Goal: Navigation & Orientation: Find specific page/section

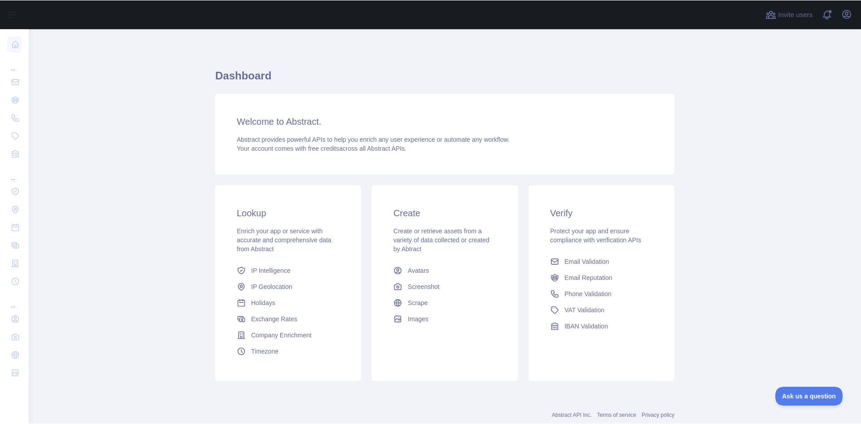
scroll to position [23, 0]
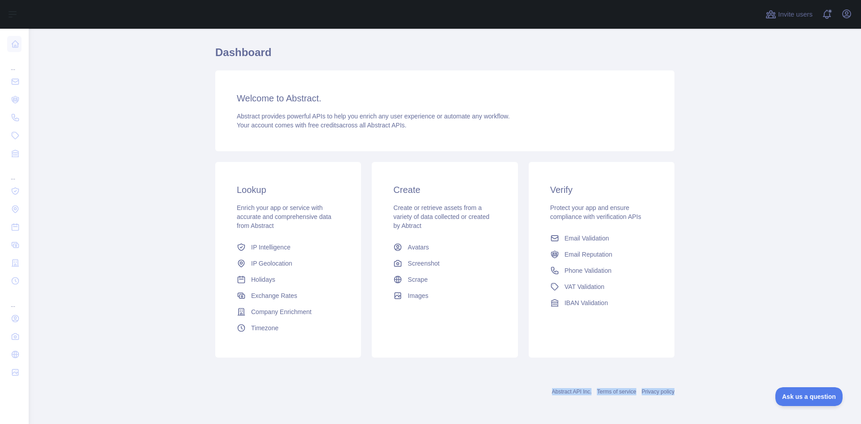
drag, startPoint x: 698, startPoint y: 390, endPoint x: 529, endPoint y: 391, distance: 169.0
click at [529, 391] on main "Dashboard Welcome to Abstract. Abstract provides powerful APIs to help you enri…" at bounding box center [445, 226] width 832 height 395
click at [529, 391] on div "Abstract API Inc. Terms of service Privacy policy" at bounding box center [444, 391] width 459 height 7
drag, startPoint x: 529, startPoint y: 391, endPoint x: 685, endPoint y: 391, distance: 156.9
click at [685, 391] on main "Dashboard Welcome to Abstract. Abstract provides powerful APIs to help you enri…" at bounding box center [445, 226] width 832 height 395
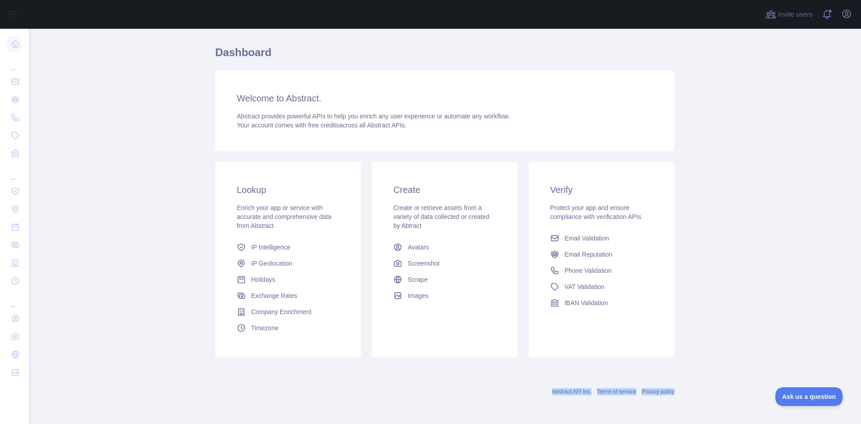
click at [687, 391] on main "Dashboard Welcome to Abstract. Abstract provides powerful APIs to help you enri…" at bounding box center [445, 226] width 832 height 395
click at [264, 50] on h1 "Dashboard" at bounding box center [444, 56] width 459 height 22
click at [325, 56] on h1 "Dashboard" at bounding box center [444, 56] width 459 height 22
